Goal: Information Seeking & Learning: Learn about a topic

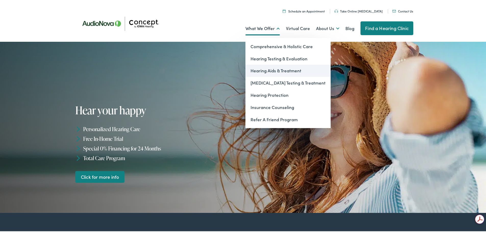
click at [284, 69] on link "Hearing Aids & Treatment" at bounding box center [287, 70] width 85 height 12
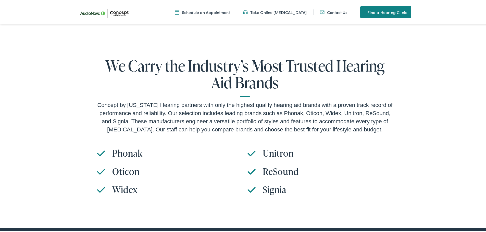
scroll to position [1631, 0]
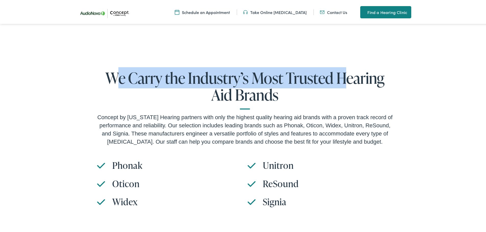
drag, startPoint x: 110, startPoint y: 61, endPoint x: 352, endPoint y: 71, distance: 242.9
click at [351, 71] on h2 "We Carry the Industry’s Most Trusted Hearing Aid Brands" at bounding box center [245, 89] width 296 height 40
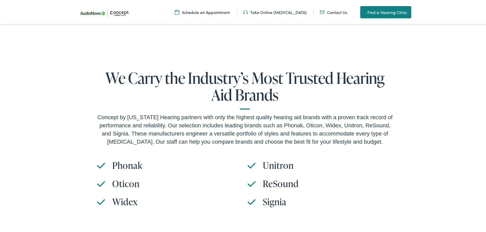
drag, startPoint x: 372, startPoint y: 78, endPoint x: 260, endPoint y: 72, distance: 111.5
click at [370, 78] on h2 "We Carry the Industry’s Most Trusted Hearing Aid Brands" at bounding box center [245, 89] width 296 height 40
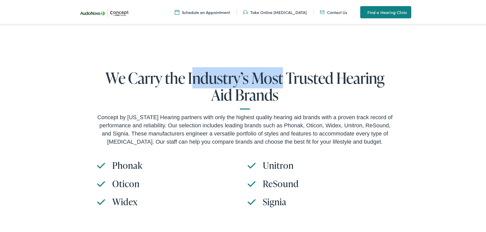
drag, startPoint x: 189, startPoint y: 62, endPoint x: 280, endPoint y: 67, distance: 90.9
click at [280, 69] on h2 "We Carry the Industry’s Most Trusted Hearing Aid Brands" at bounding box center [245, 89] width 296 height 40
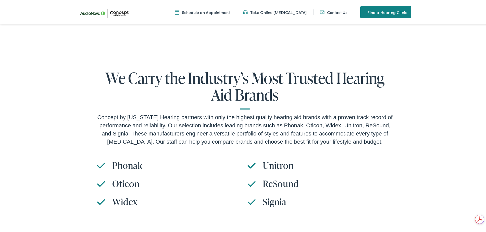
click at [290, 45] on div "We Carry the Industry’s Most Trusted Hearing Aid Brands Concept by Iowa Hearing…" at bounding box center [244, 141] width 489 height 196
